Goal: Information Seeking & Learning: Learn about a topic

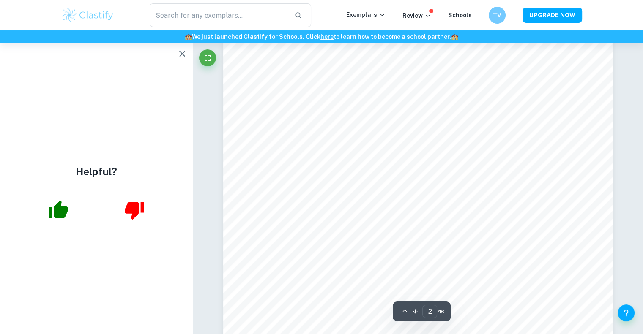
scroll to position [821, 0]
click at [186, 60] on button "button" at bounding box center [182, 53] width 17 height 17
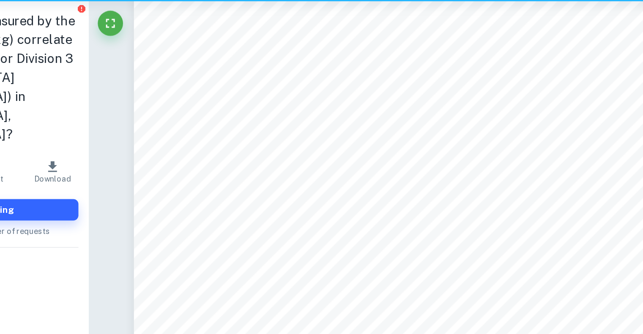
scroll to position [843, 0]
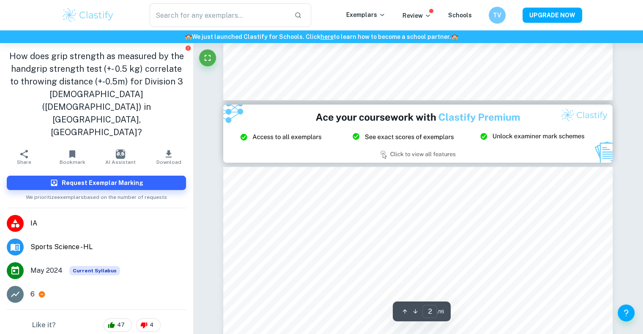
type input "3"
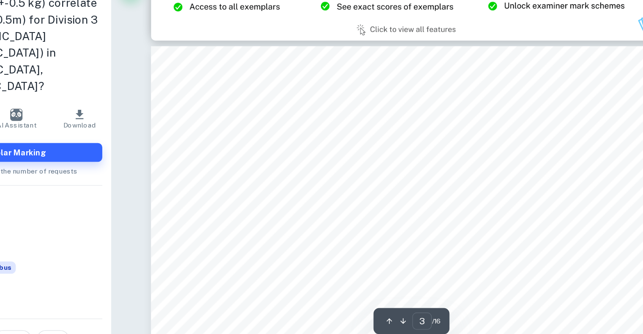
scroll to position [1183, 0]
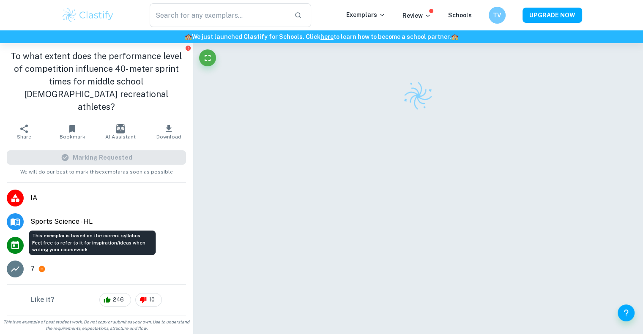
click at [88, 241] on span "Current Syllabus" at bounding box center [84, 245] width 51 height 9
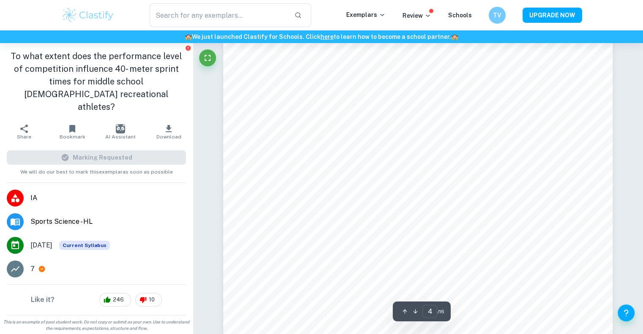
scroll to position [1891, 0]
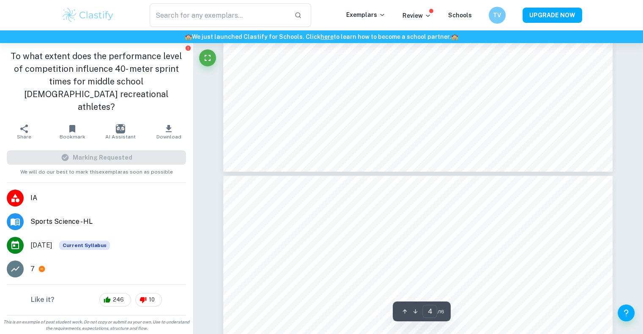
type input "3"
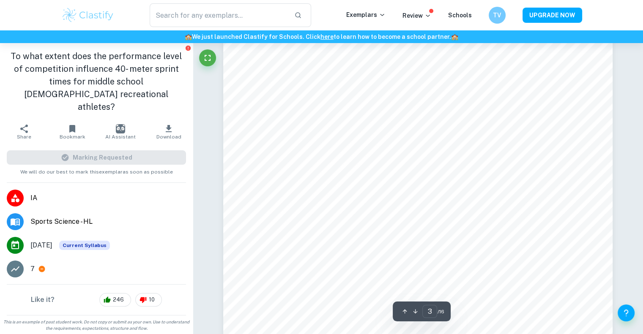
scroll to position [1293, 0]
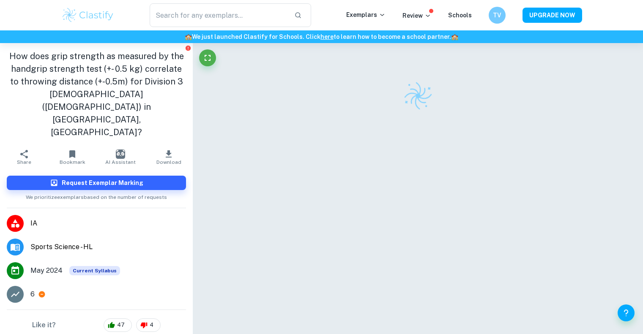
checkbox input "true"
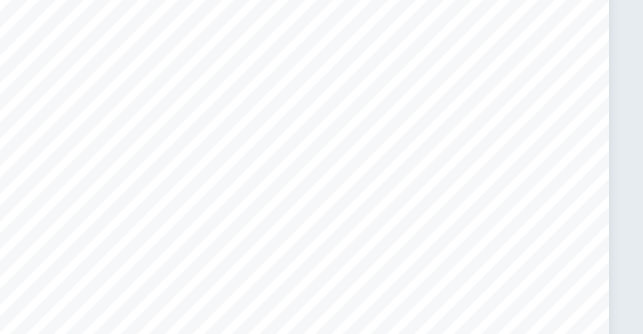
scroll to position [1193, 0]
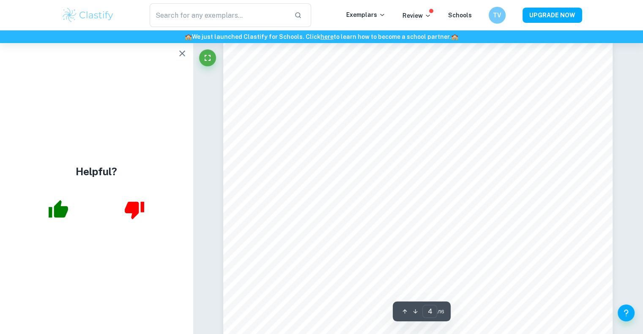
click at [412, 312] on icon "button" at bounding box center [415, 311] width 6 height 6
click at [415, 312] on icon "button" at bounding box center [415, 312] width 4 height 4
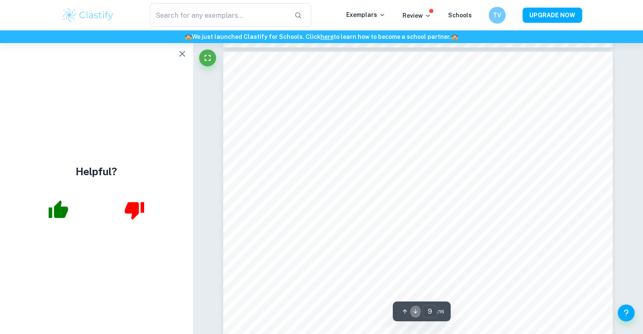
click at [415, 312] on icon "button" at bounding box center [415, 312] width 4 height 4
click at [398, 310] on div "12 ​ / 16" at bounding box center [421, 312] width 58 height 20
click at [403, 312] on icon "button" at bounding box center [404, 311] width 6 height 6
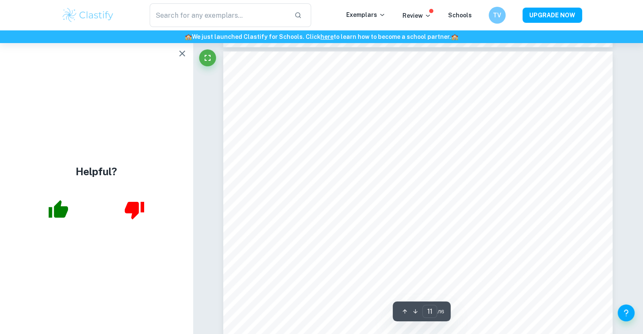
click at [403, 312] on icon "button" at bounding box center [404, 311] width 6 height 6
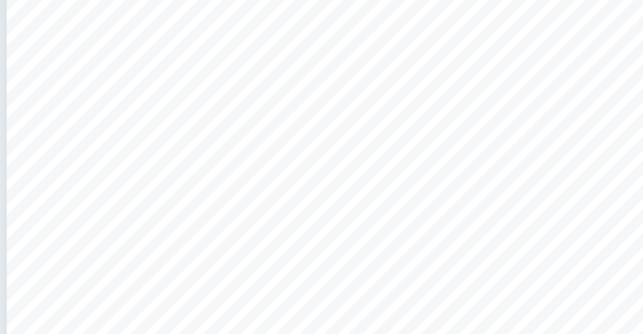
scroll to position [5120, 0]
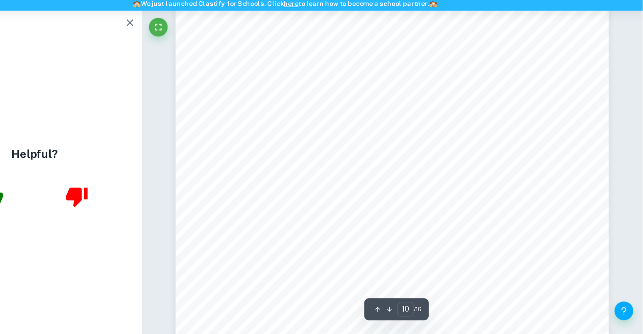
click at [414, 310] on icon "button" at bounding box center [415, 311] width 6 height 6
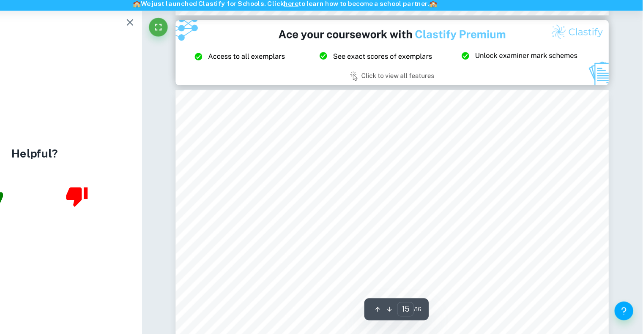
click at [414, 310] on icon "button" at bounding box center [415, 311] width 6 height 6
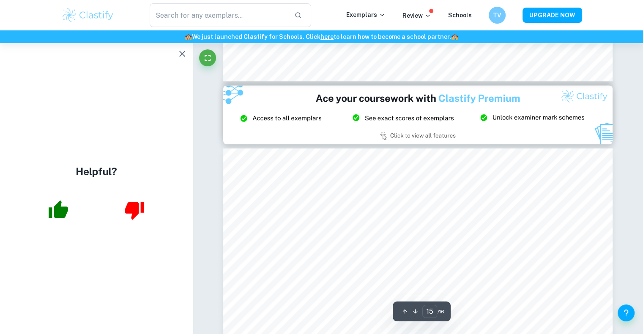
scroll to position [7844, 0]
click at [179, 52] on icon "button" at bounding box center [182, 54] width 10 height 10
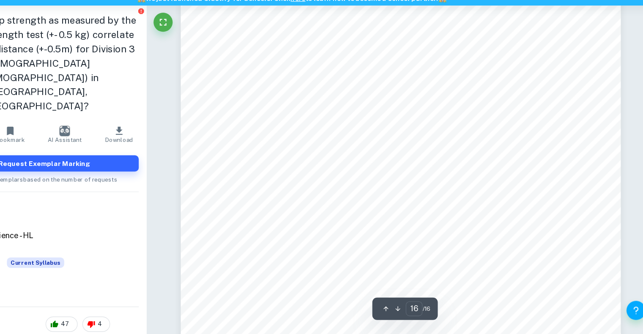
scroll to position [8587, 0]
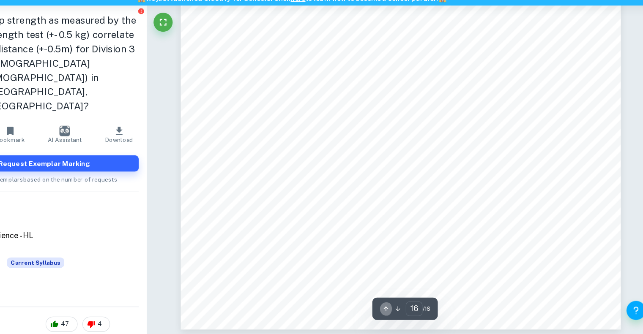
click at [404, 314] on icon "button" at bounding box center [404, 311] width 6 height 6
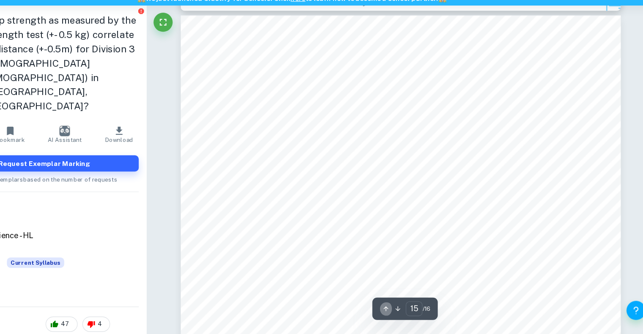
click at [404, 314] on icon "button" at bounding box center [404, 311] width 6 height 6
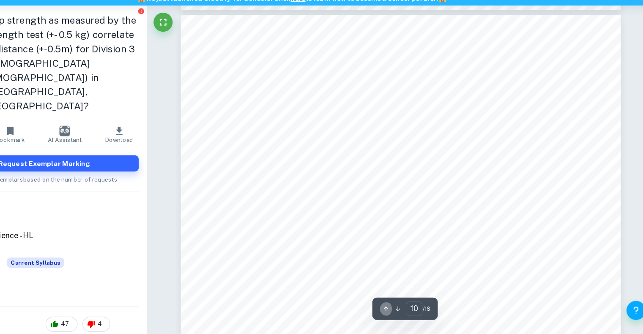
click at [404, 314] on icon "button" at bounding box center [404, 311] width 6 height 6
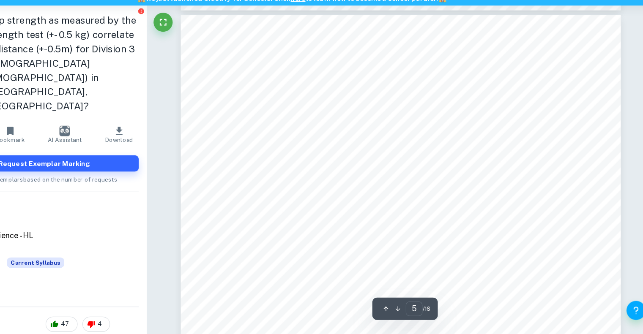
click at [404, 314] on icon "button" at bounding box center [404, 311] width 6 height 6
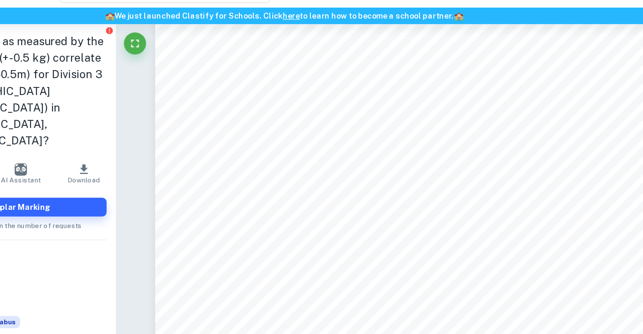
scroll to position [1909, 0]
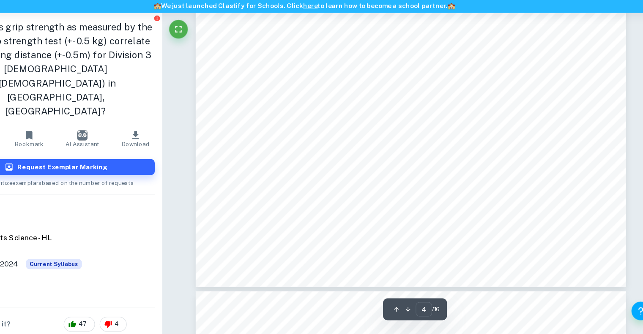
scroll to position [2111, 0]
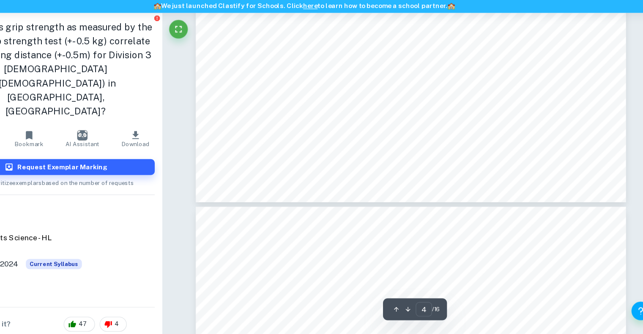
type input "5"
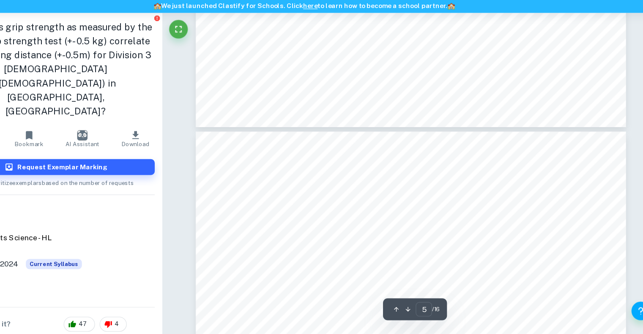
scroll to position [2179, 0]
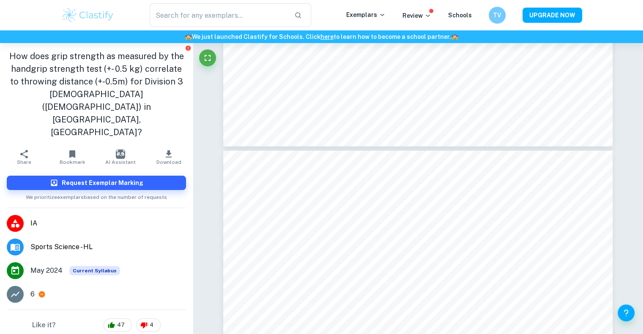
click at [91, 13] on img at bounding box center [88, 15] width 54 height 17
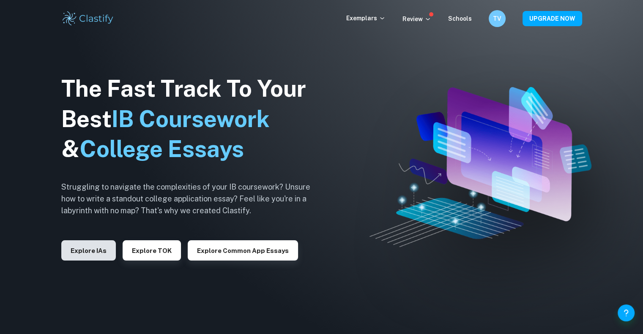
click at [92, 251] on button "Explore IAs" at bounding box center [88, 250] width 54 height 20
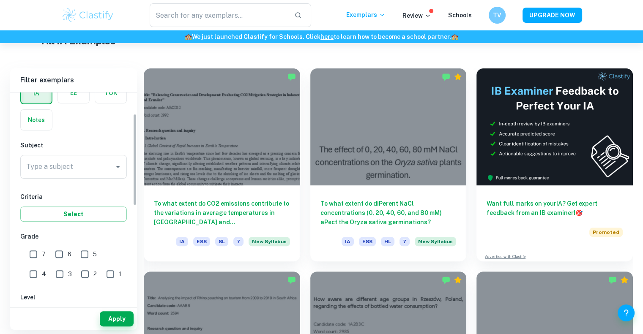
scroll to position [47, 0]
click at [63, 174] on input "Type a subject" at bounding box center [67, 169] width 86 height 16
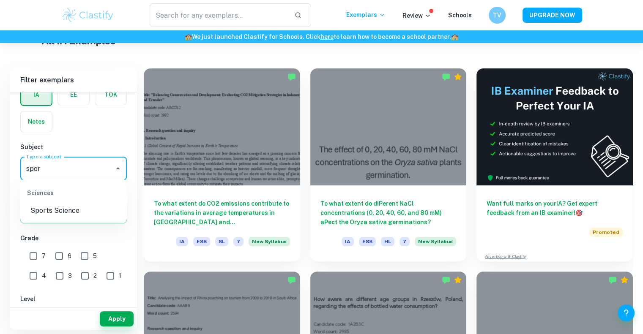
click at [56, 215] on li "Sports Science" at bounding box center [73, 210] width 106 height 15
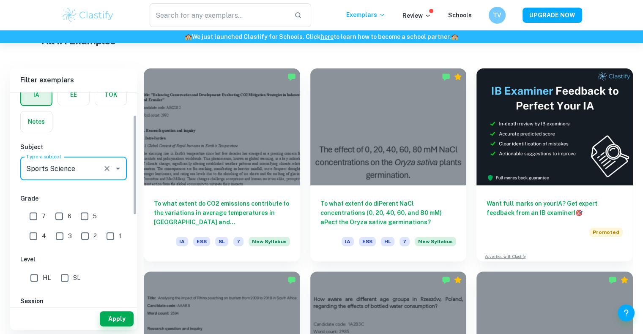
type input "Sports Science"
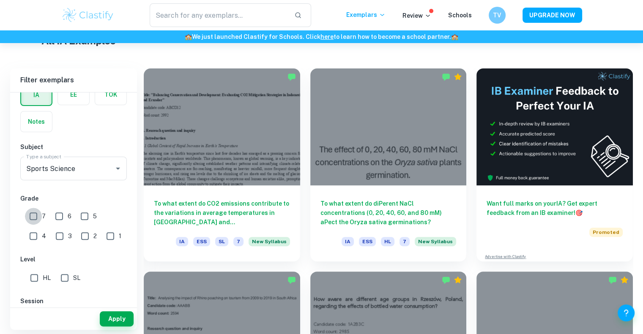
click at [36, 213] on input "7" at bounding box center [33, 216] width 17 height 17
checkbox input "true"
click at [65, 218] on input "6" at bounding box center [59, 216] width 17 height 17
checkbox input "true"
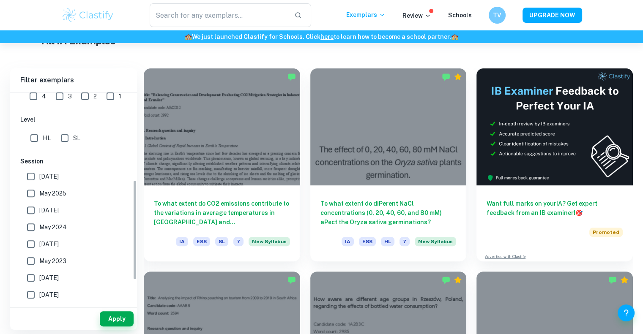
scroll to position [188, 0]
click at [35, 178] on input "[DATE]" at bounding box center [30, 176] width 17 height 17
checkbox input "true"
click at [33, 191] on input "May 2025" at bounding box center [30, 193] width 17 height 17
checkbox input "true"
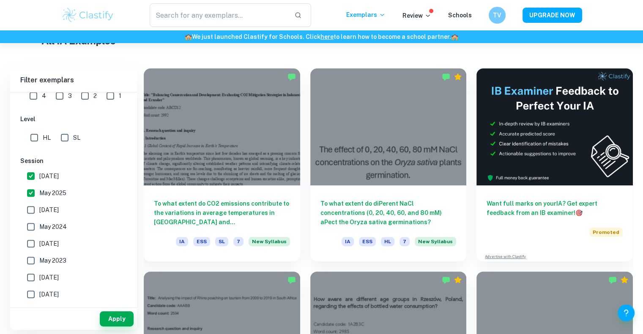
click at [28, 219] on input "May 2024" at bounding box center [30, 226] width 17 height 17
checkbox input "true"
click at [28, 216] on input "[DATE]" at bounding box center [30, 210] width 17 height 17
checkbox input "true"
click at [28, 219] on input "May 2024" at bounding box center [30, 226] width 17 height 17
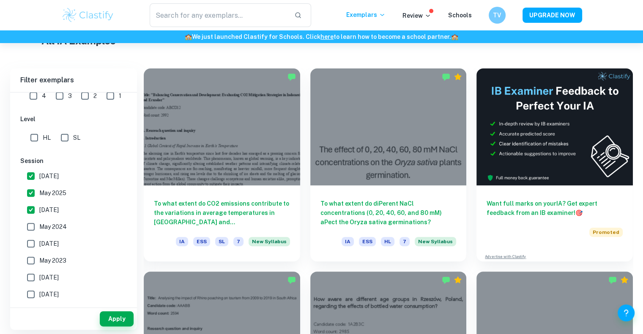
scroll to position [220, 0]
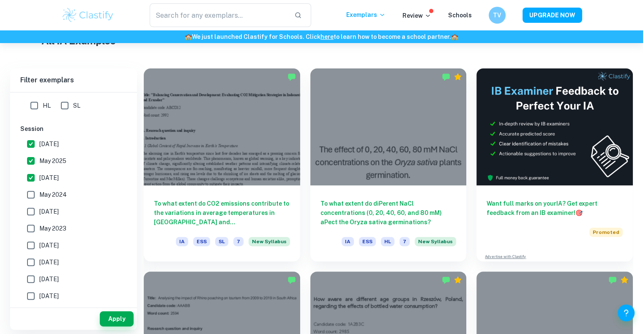
click at [34, 198] on input "May 2024" at bounding box center [30, 194] width 17 height 17
checkbox input "true"
click at [114, 318] on button "Apply" at bounding box center [117, 318] width 34 height 15
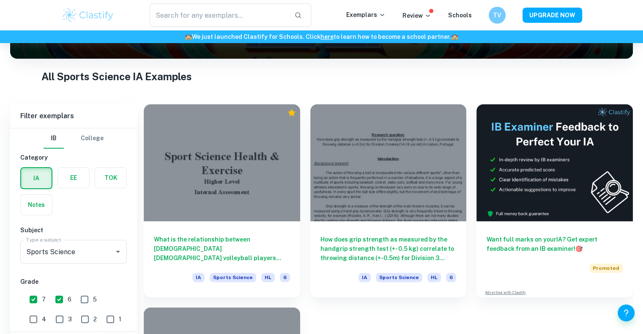
scroll to position [209, 0]
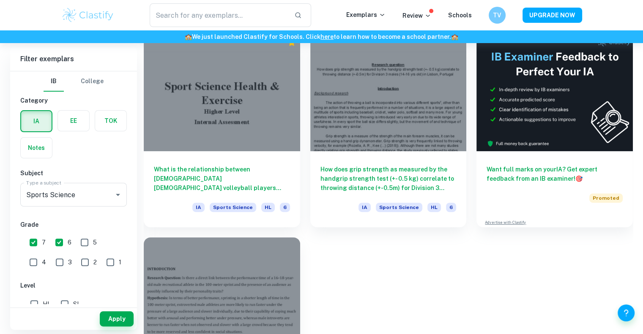
drag, startPoint x: 326, startPoint y: 246, endPoint x: 309, endPoint y: 265, distance: 24.8
click at [309, 265] on div "What is the relationship between [DEMOGRAPHIC_DATA] [DEMOGRAPHIC_DATA] volleyba…" at bounding box center [383, 227] width 499 height 406
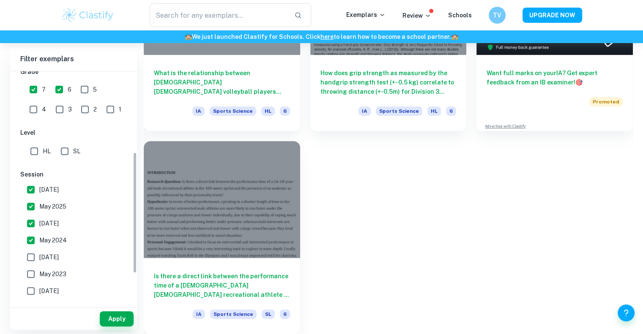
scroll to position [157, 0]
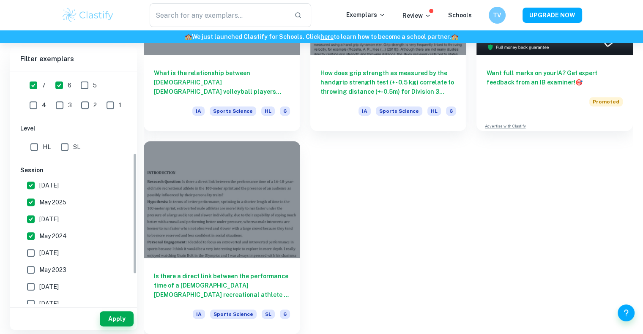
click at [51, 255] on span "[DATE]" at bounding box center [48, 252] width 19 height 9
click at [39, 255] on input "[DATE]" at bounding box center [30, 253] width 17 height 17
checkbox input "true"
click at [114, 316] on button "Apply" at bounding box center [117, 318] width 34 height 15
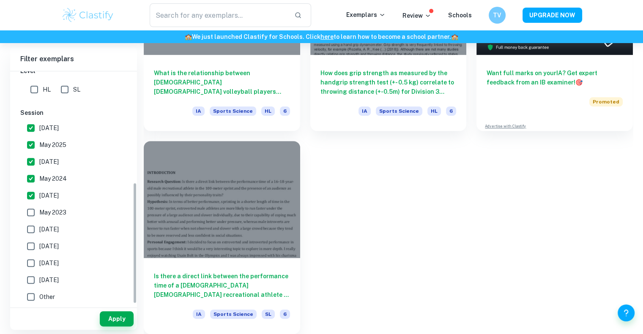
scroll to position [215, 0]
click at [39, 212] on input "May 2023" at bounding box center [30, 212] width 17 height 17
checkbox input "true"
click at [27, 231] on input "[DATE]" at bounding box center [30, 229] width 17 height 17
checkbox input "true"
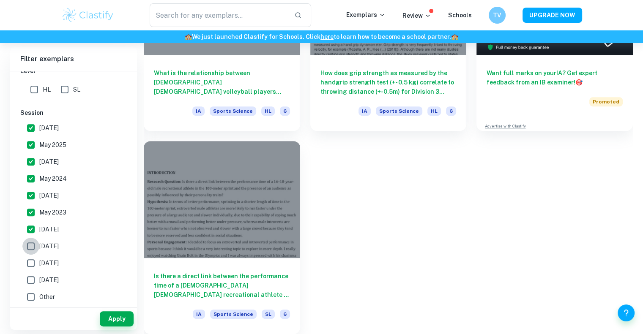
click at [32, 244] on input "[DATE]" at bounding box center [30, 246] width 17 height 17
checkbox input "true"
click at [112, 320] on button "Apply" at bounding box center [117, 318] width 34 height 15
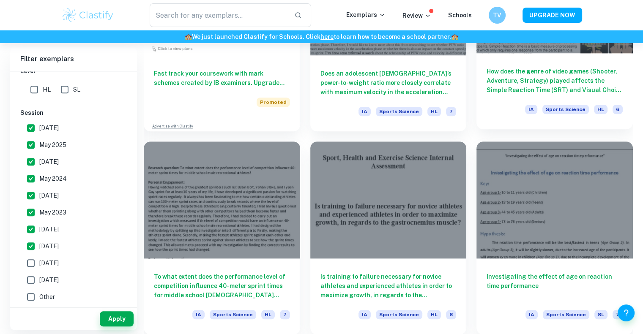
scroll to position [711, 0]
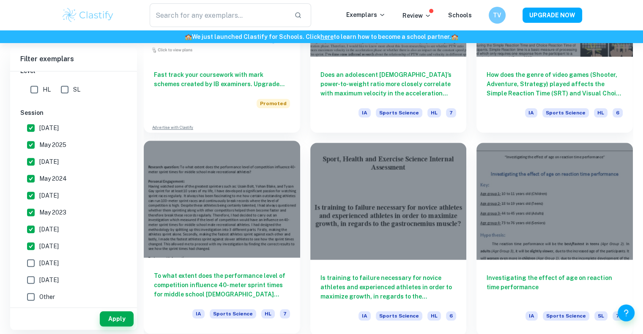
click at [252, 218] on div at bounding box center [222, 199] width 156 height 117
drag, startPoint x: 252, startPoint y: 218, endPoint x: 292, endPoint y: 240, distance: 45.8
click at [292, 240] on div at bounding box center [222, 199] width 156 height 117
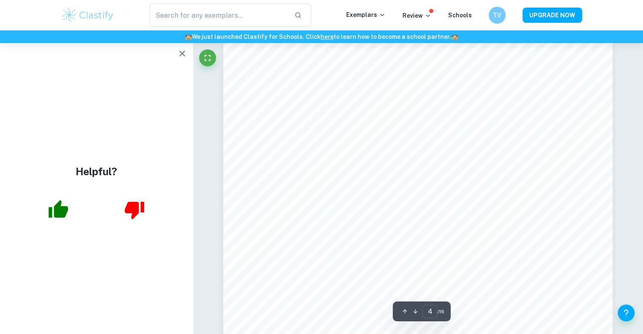
scroll to position [1981, 0]
click at [183, 50] on icon "button" at bounding box center [182, 54] width 10 height 10
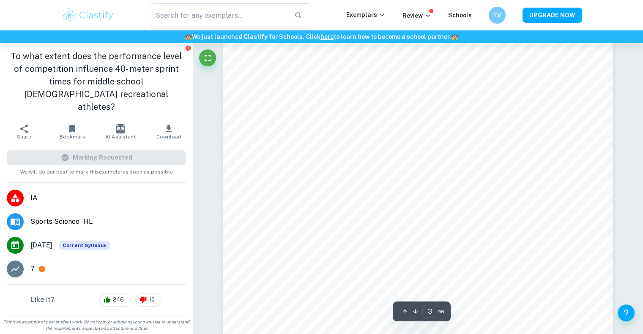
scroll to position [1394, 0]
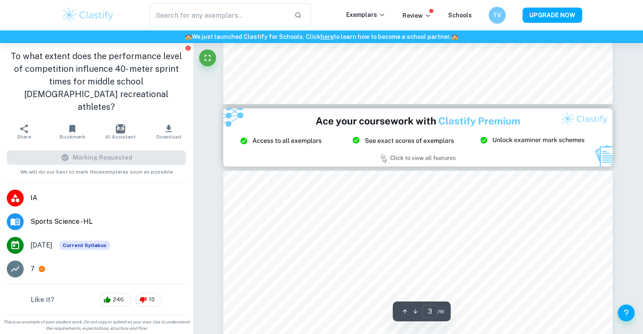
type input "2"
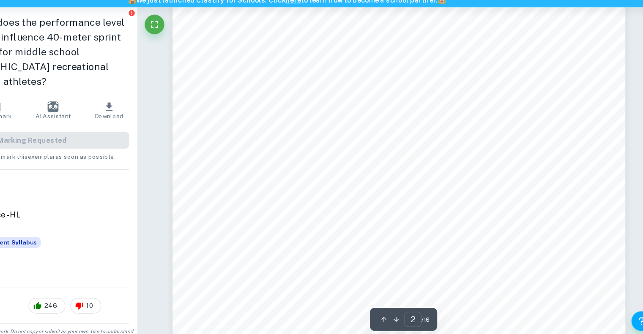
scroll to position [879, 0]
